Goal: Information Seeking & Learning: Learn about a topic

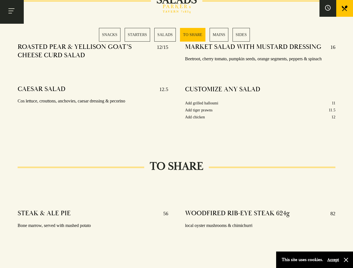
scroll to position [696, 0]
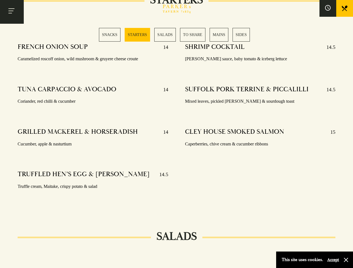
click at [177, 134] on div "SHRIMP COCKTAIL 14.5 [PERSON_NAME] sauce, baby tomato & iceberg lettuce SUFFOLK…" at bounding box center [260, 124] width 167 height 170
click at [12, 12] on button "Toggle navigation" at bounding box center [12, 12] width 24 height 24
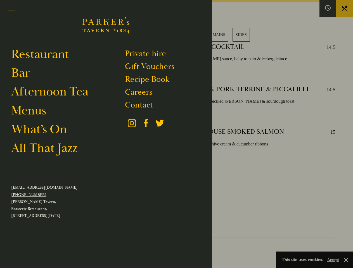
click at [328, 8] on div at bounding box center [176, 134] width 353 height 268
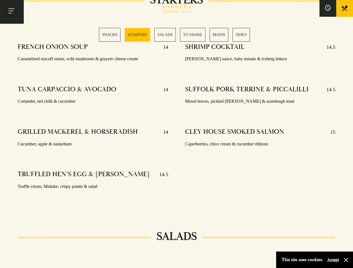
click at [177, 35] on div "SNACKS STARTERS SALADS TO SHARE MAINS SIDES" at bounding box center [176, 35] width 155 height 14
click at [333, 260] on button "Accept" at bounding box center [333, 259] width 12 height 5
